Goal: Task Accomplishment & Management: Complete application form

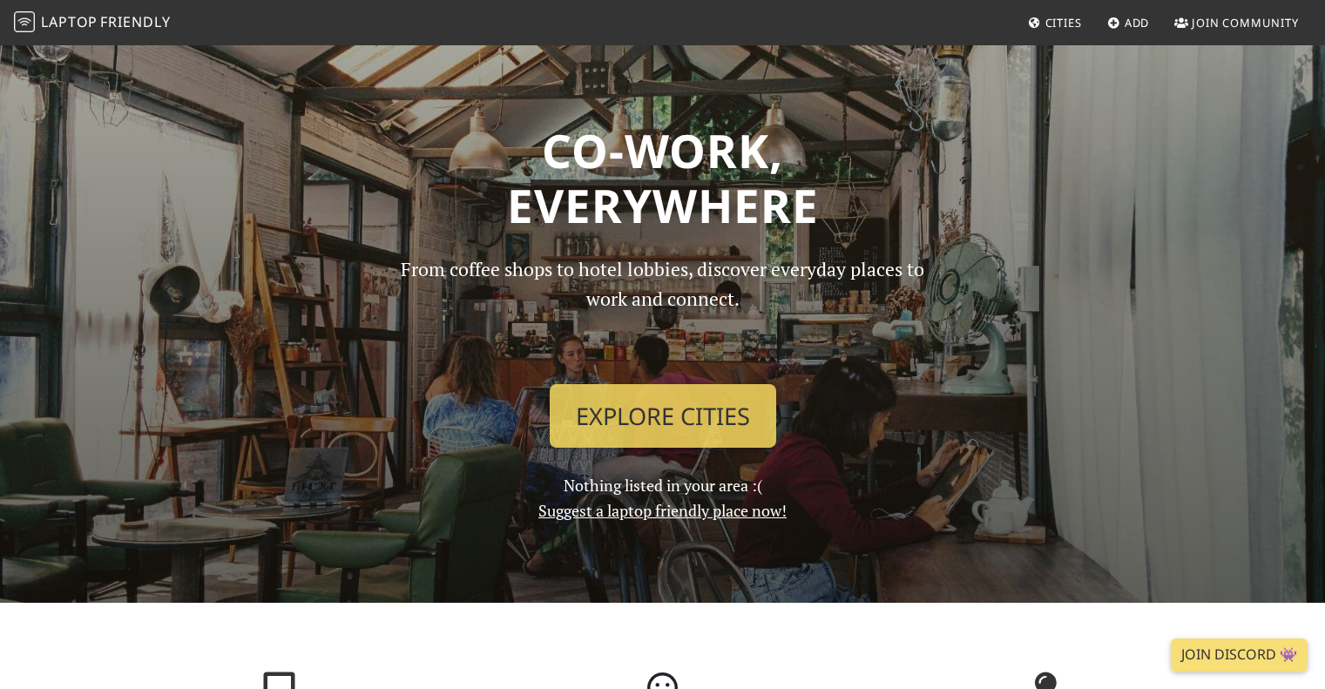
click at [1255, 24] on span "Join Community" at bounding box center [1245, 23] width 107 height 16
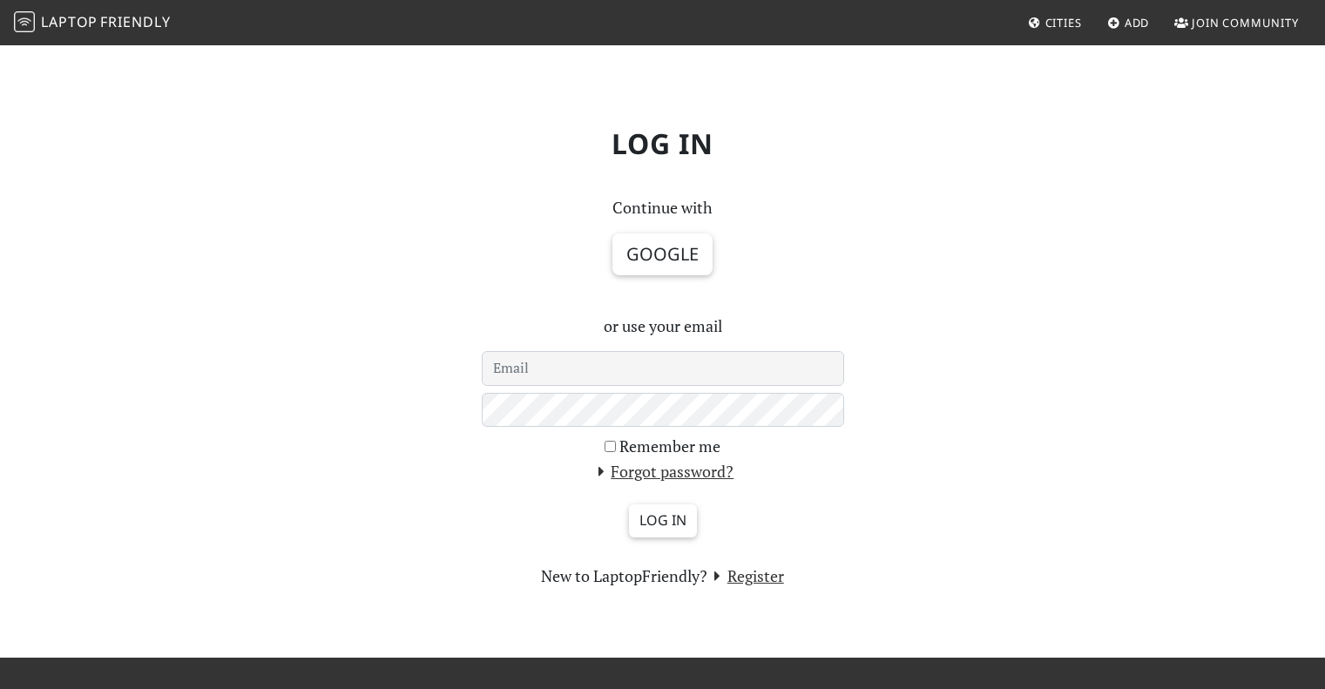
click at [1145, 213] on div "Log in Continue with Google or use your email Remember me Forgot password? Log …" at bounding box center [663, 351] width 1150 height 476
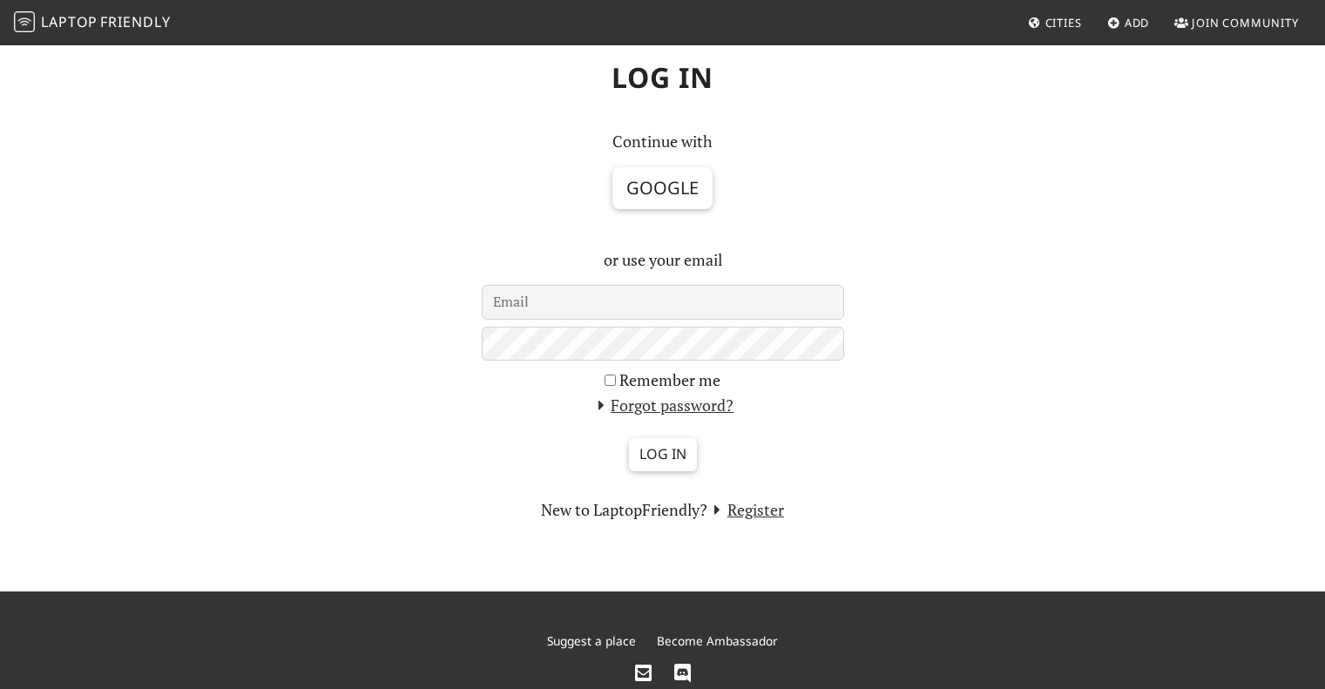
scroll to position [87, 0]
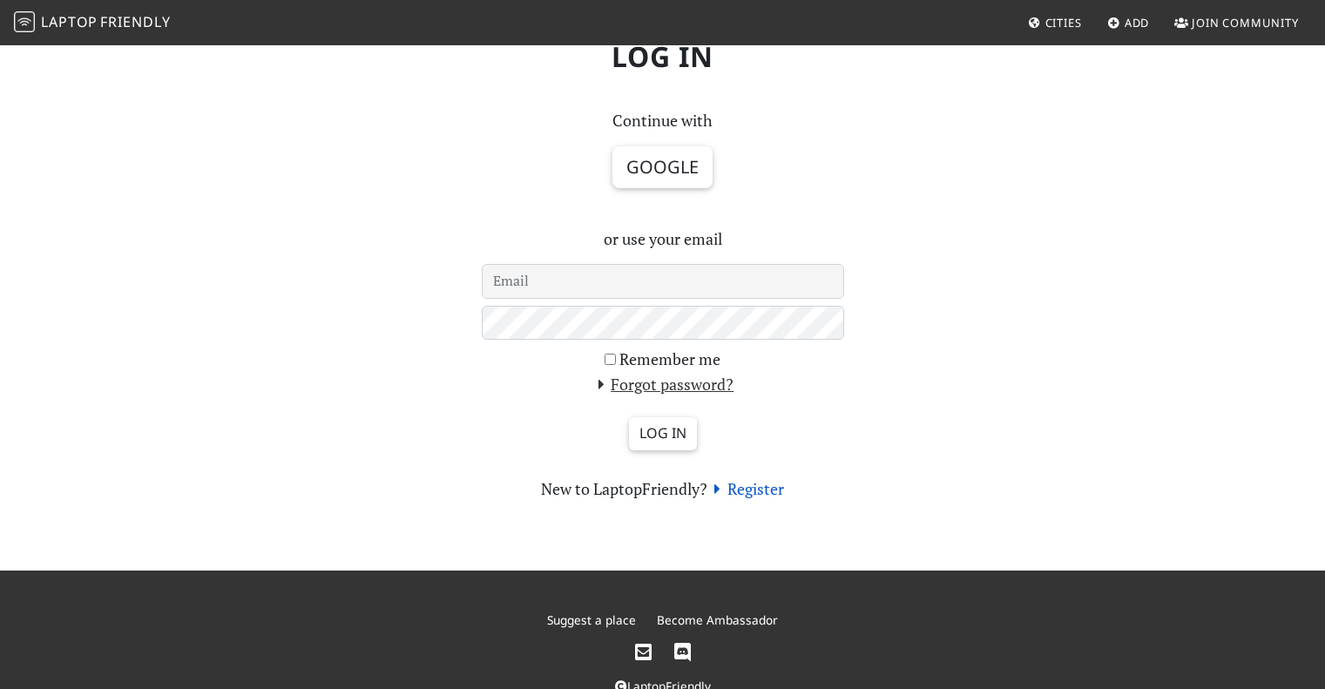
click at [769, 492] on link "Register" at bounding box center [746, 488] width 77 height 21
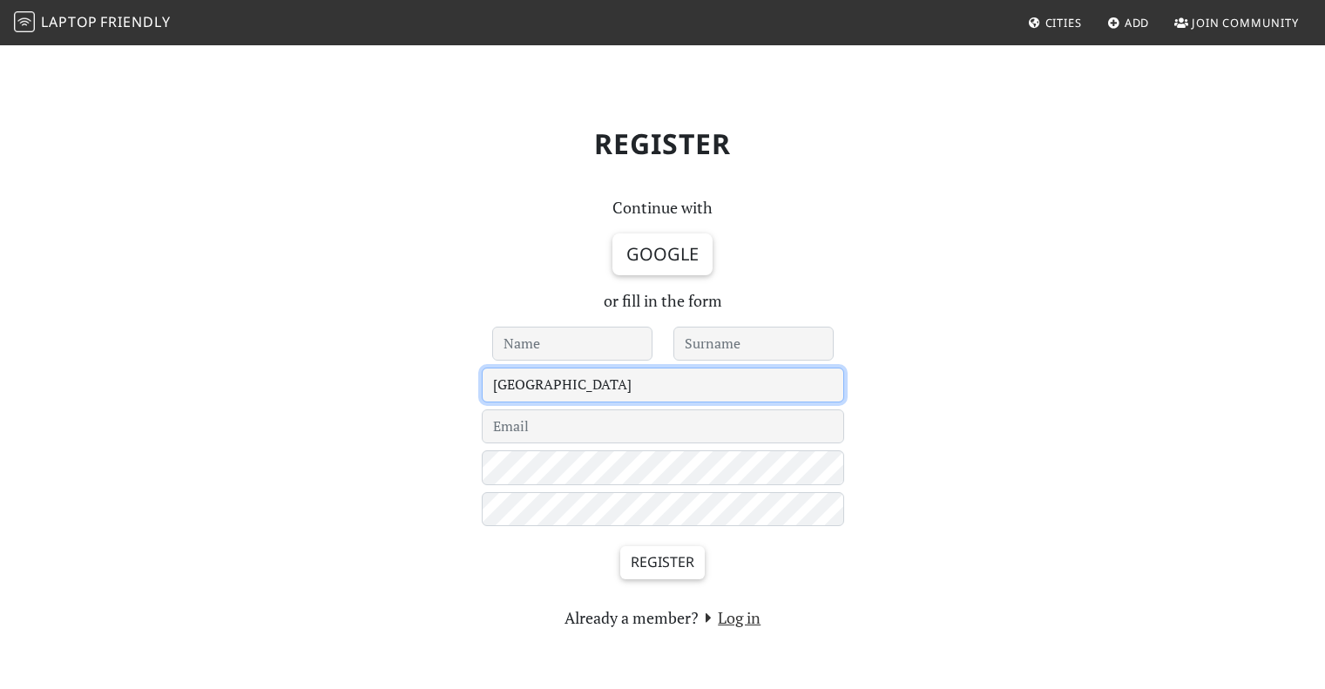
click at [532, 399] on select "Le Havre 's-Hertogenbosch - Under Review - Aachen Aarhus Abingdon Abu Dhabi Acc…" at bounding box center [663, 385] width 362 height 35
click at [529, 386] on select "Le Havre 's-Hertogenbosch - Under Review - Aachen Aarhus Abingdon Abu Dhabi Acc…" at bounding box center [663, 385] width 362 height 35
click at [524, 304] on p "or fill in the form" at bounding box center [663, 300] width 362 height 25
